Goal: Information Seeking & Learning: Learn about a topic

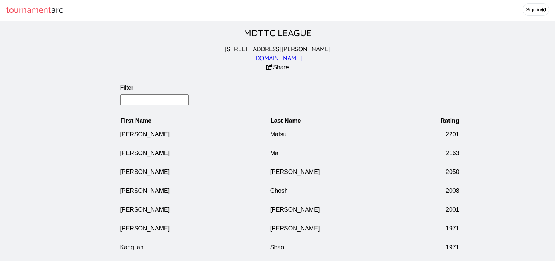
click at [138, 105] on input "Filter" at bounding box center [154, 99] width 69 height 11
type input "chai"
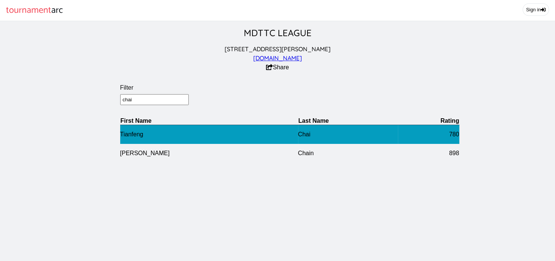
click at [159, 135] on td "Tianfeng" at bounding box center [209, 134] width 178 height 19
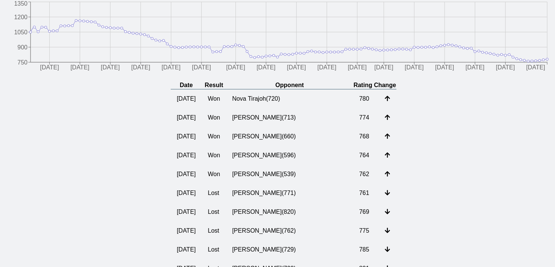
scroll to position [120, 0]
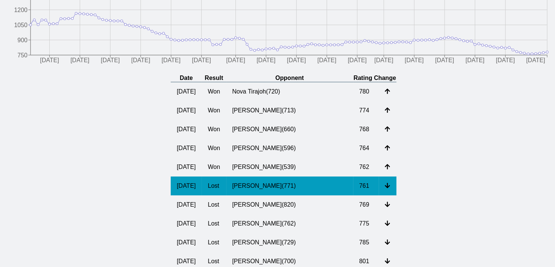
click at [274, 195] on td "[PERSON_NAME] ( 771 )" at bounding box center [289, 185] width 127 height 19
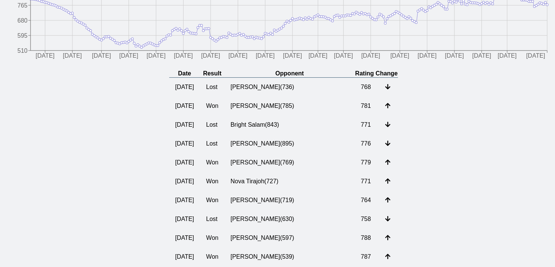
scroll to position [159, 0]
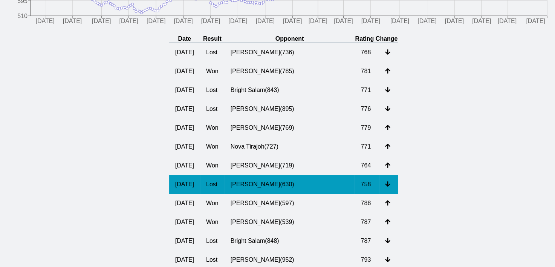
click at [305, 193] on td "[PERSON_NAME] ( 630 )" at bounding box center [290, 184] width 130 height 19
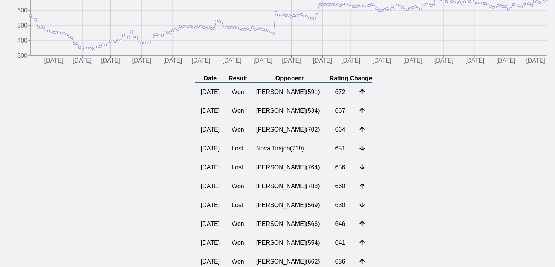
scroll to position [130, 0]
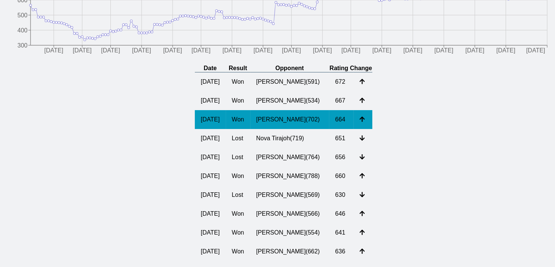
click at [292, 123] on td "[PERSON_NAME] ( 702 )" at bounding box center [289, 119] width 79 height 19
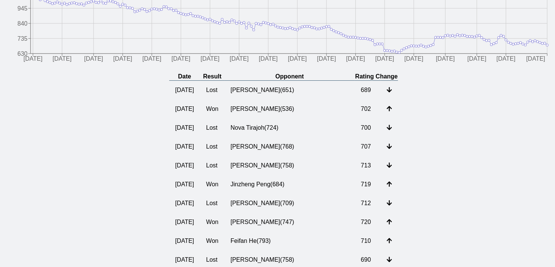
scroll to position [63, 0]
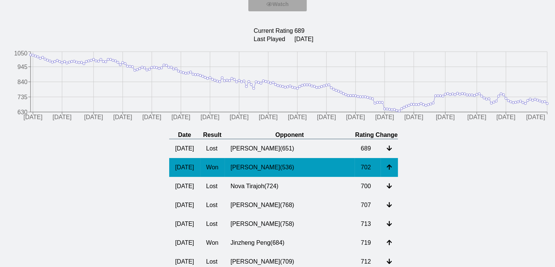
click at [259, 173] on td "[PERSON_NAME] ( 536 )" at bounding box center [290, 167] width 130 height 19
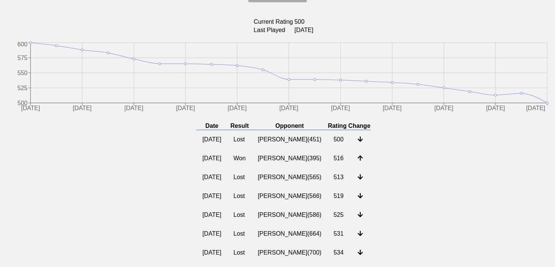
scroll to position [75, 0]
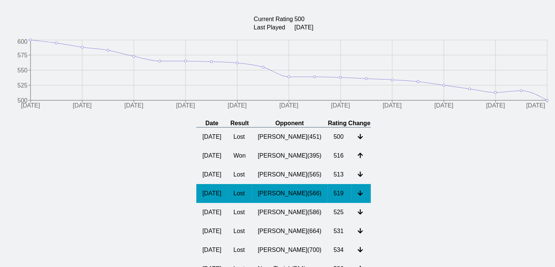
click at [279, 202] on td "[PERSON_NAME] ( 566 )" at bounding box center [290, 193] width 76 height 19
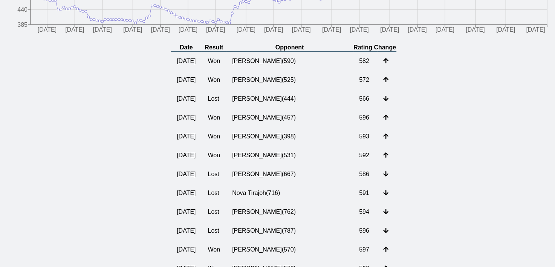
scroll to position [155, 0]
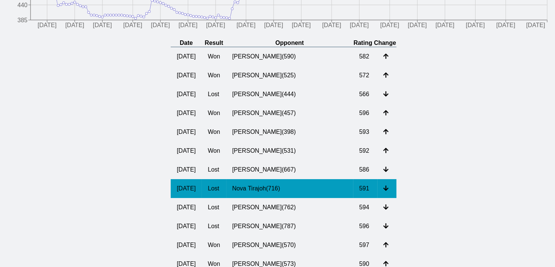
click at [283, 192] on td "Nova Tirajoh ( 716 )" at bounding box center [289, 188] width 127 height 19
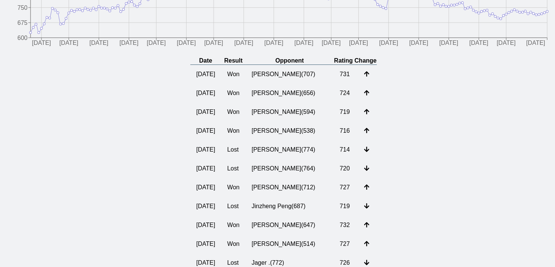
scroll to position [152, 0]
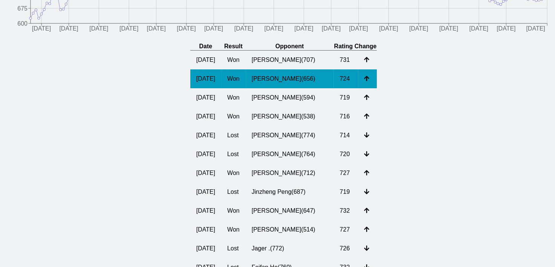
click at [270, 84] on td "[PERSON_NAME] ( 656 )" at bounding box center [290, 78] width 88 height 19
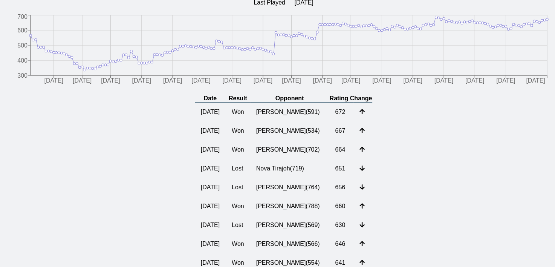
scroll to position [85, 0]
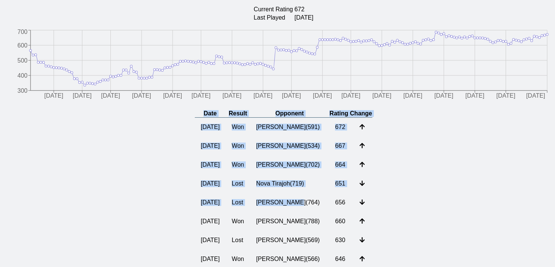
drag, startPoint x: 293, startPoint y: 209, endPoint x: 486, endPoint y: 212, distance: 193.3
drag, startPoint x: 486, startPoint y: 212, endPoint x: 494, endPoint y: 128, distance: 83.6
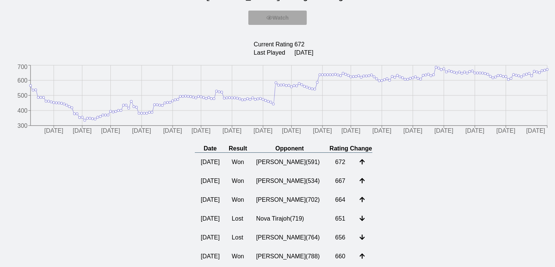
scroll to position [70, 0]
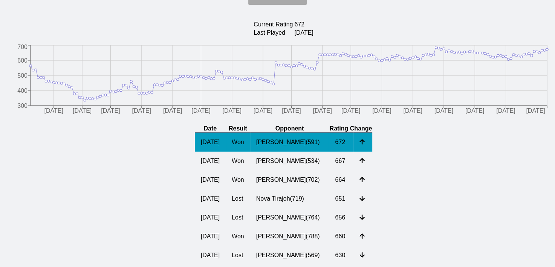
click at [289, 149] on td "[PERSON_NAME] ( 591 )" at bounding box center [289, 142] width 79 height 19
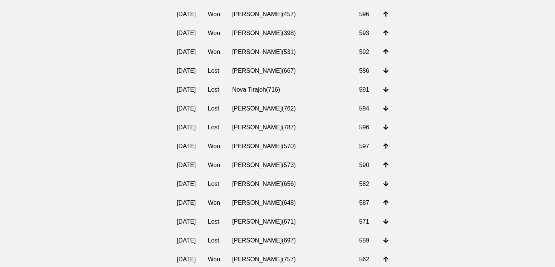
scroll to position [268, 0]
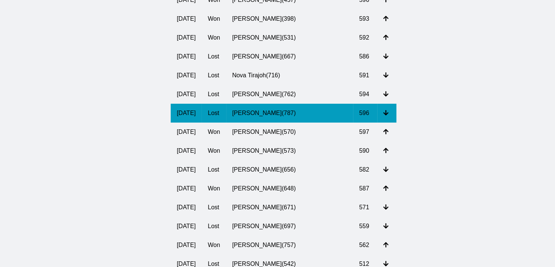
click at [273, 120] on td "[PERSON_NAME] ( 787 )" at bounding box center [289, 113] width 127 height 19
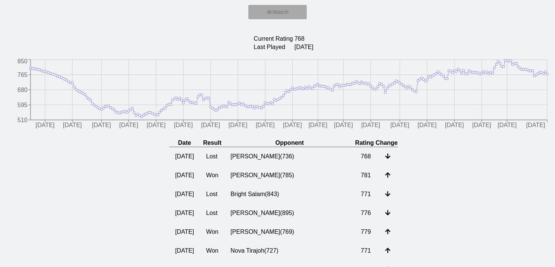
scroll to position [76, 0]
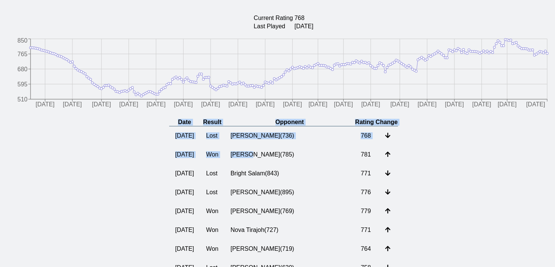
drag, startPoint x: 270, startPoint y: 156, endPoint x: 470, endPoint y: 164, distance: 200.2
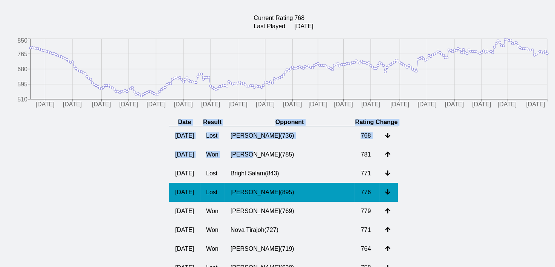
click at [267, 199] on td "[PERSON_NAME] ( 895 )" at bounding box center [290, 192] width 130 height 19
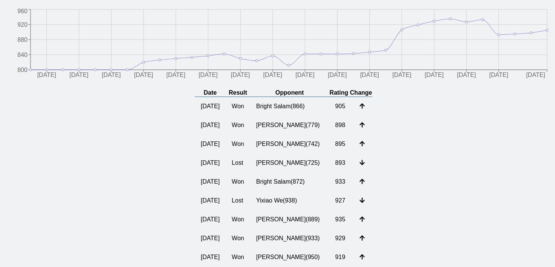
scroll to position [113, 0]
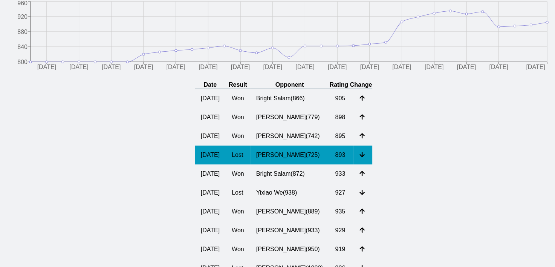
click at [265, 160] on td "[PERSON_NAME] ( 725 )" at bounding box center [289, 154] width 79 height 19
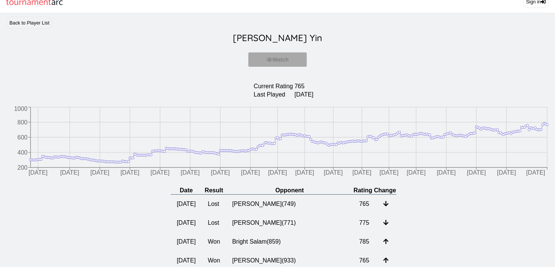
scroll to position [41, 0]
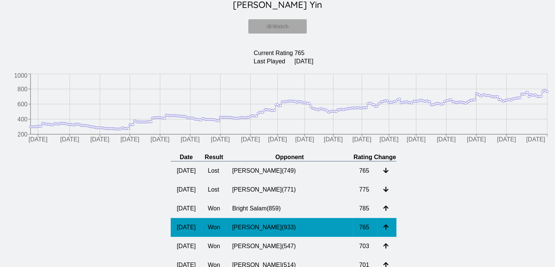
click at [289, 231] on td "[PERSON_NAME] ( 933 )" at bounding box center [289, 227] width 127 height 19
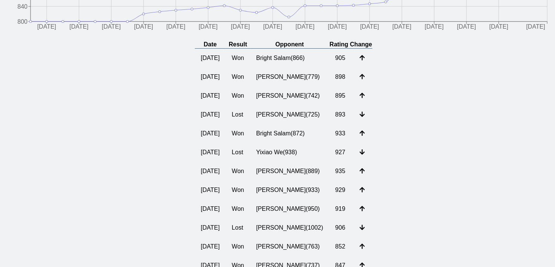
scroll to position [152, 0]
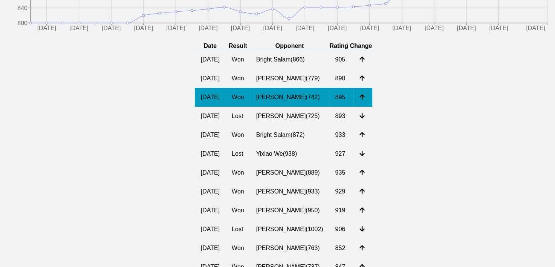
click at [265, 102] on td "[PERSON_NAME] ( 742 )" at bounding box center [289, 97] width 79 height 19
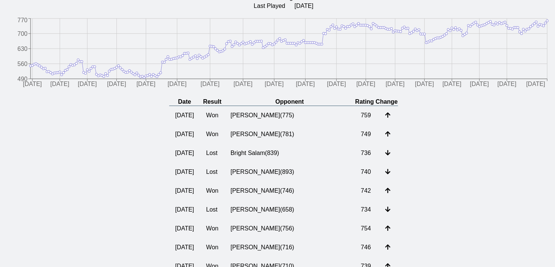
scroll to position [110, 0]
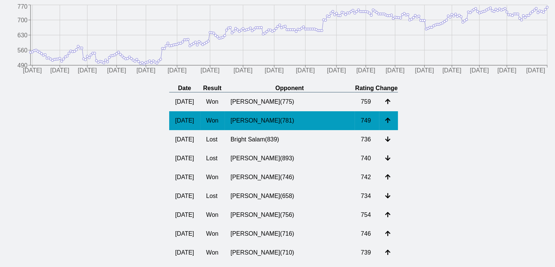
click at [263, 128] on td "[PERSON_NAME] ( 781 )" at bounding box center [290, 120] width 130 height 19
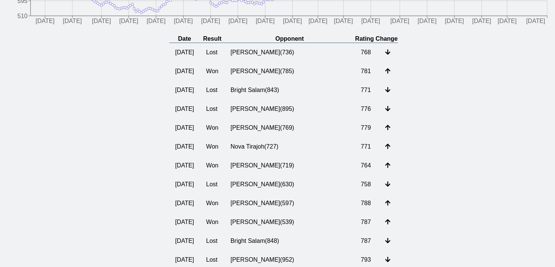
scroll to position [166, 0]
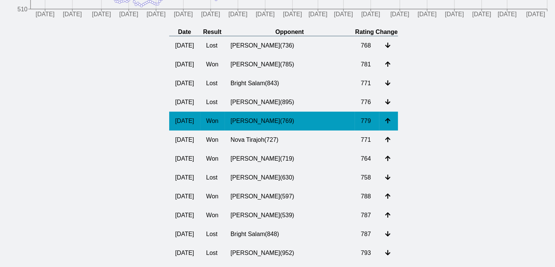
click at [284, 130] on td "[PERSON_NAME] ( 769 )" at bounding box center [290, 121] width 130 height 19
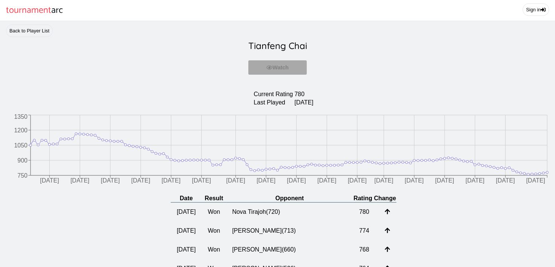
drag, startPoint x: 556, startPoint y: 16, endPoint x: 405, endPoint y: 143, distance: 197.4
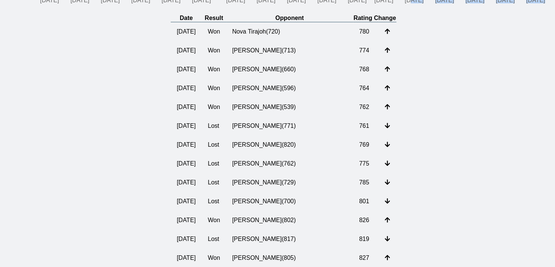
scroll to position [191, 0]
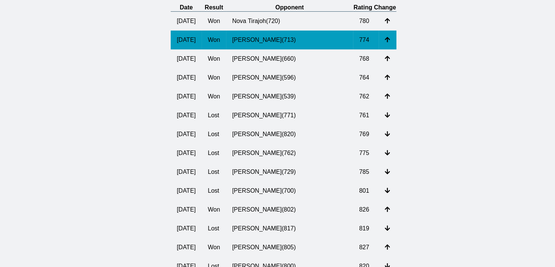
click at [270, 43] on td "[PERSON_NAME] ( 713 )" at bounding box center [289, 40] width 127 height 19
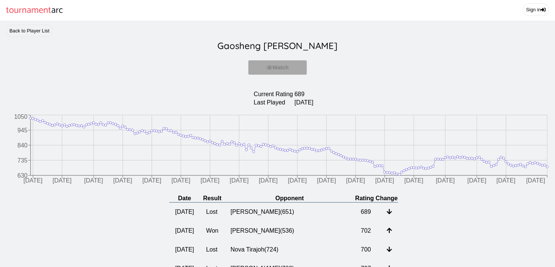
click at [554, 14] on section "Sign in" at bounding box center [462, 10] width 185 height 21
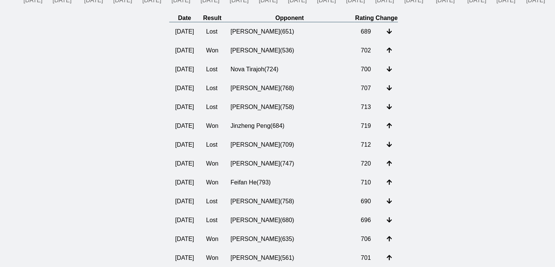
scroll to position [170, 0]
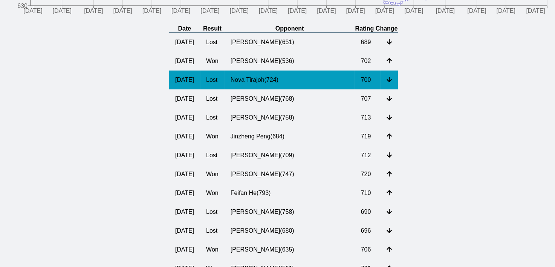
click at [265, 84] on td "Nova Tirajoh ( 724 )" at bounding box center [290, 79] width 130 height 19
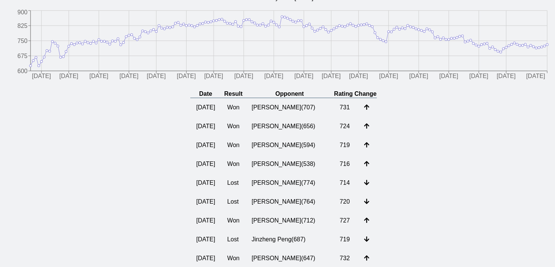
scroll to position [114, 0]
